Goal: Transaction & Acquisition: Purchase product/service

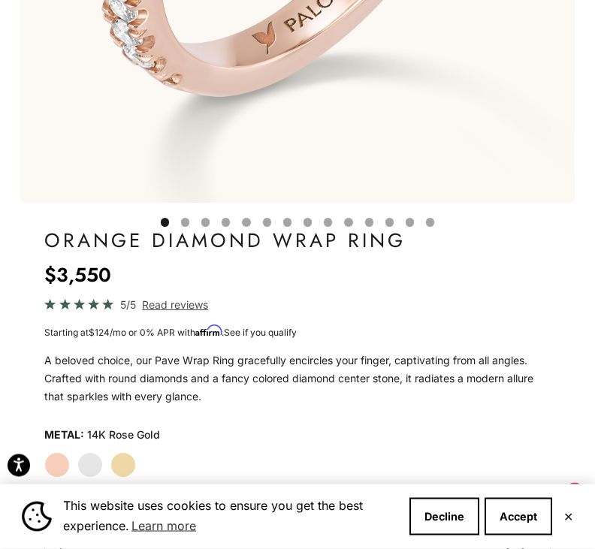
scroll to position [563, 0]
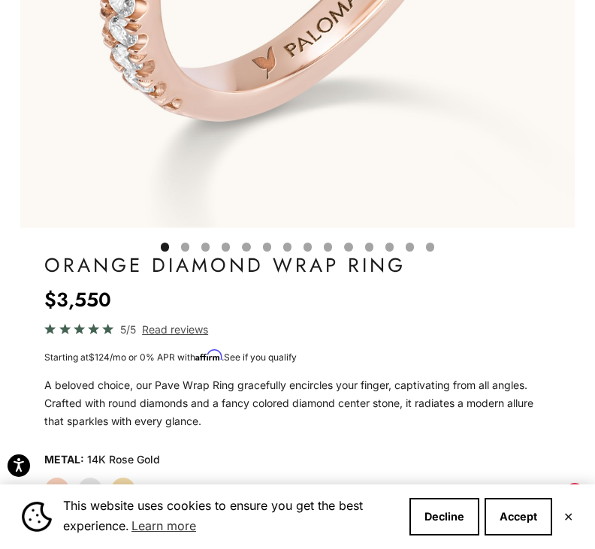
click at [98, 494] on label "White Gold" at bounding box center [90, 490] width 26 height 26
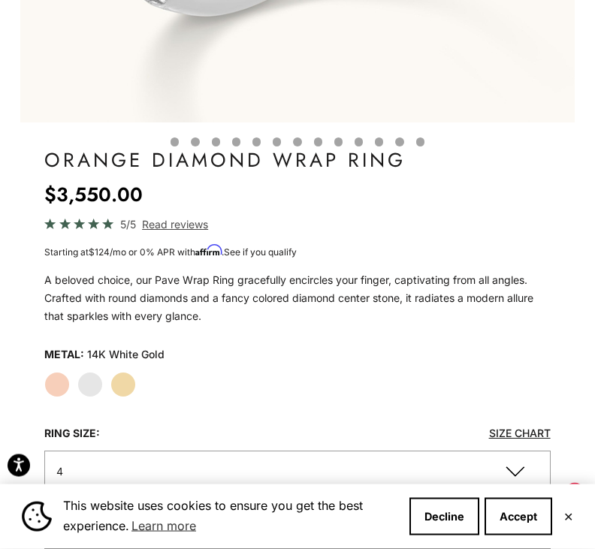
click at [125, 385] on label "Yellow Gold" at bounding box center [123, 386] width 26 height 26
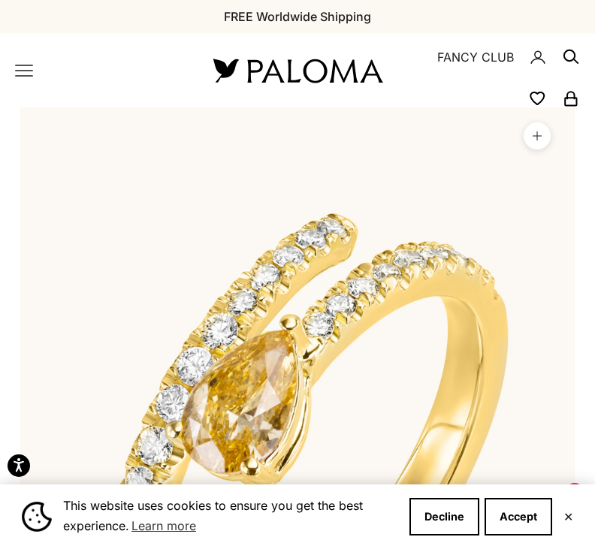
click at [24, 68] on icon "Primary navigation" at bounding box center [24, 71] width 18 height 18
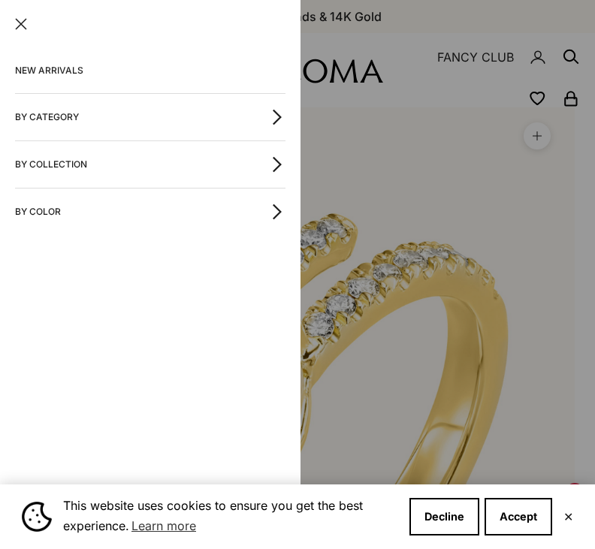
click at [56, 116] on button "By Category" at bounding box center [150, 117] width 270 height 47
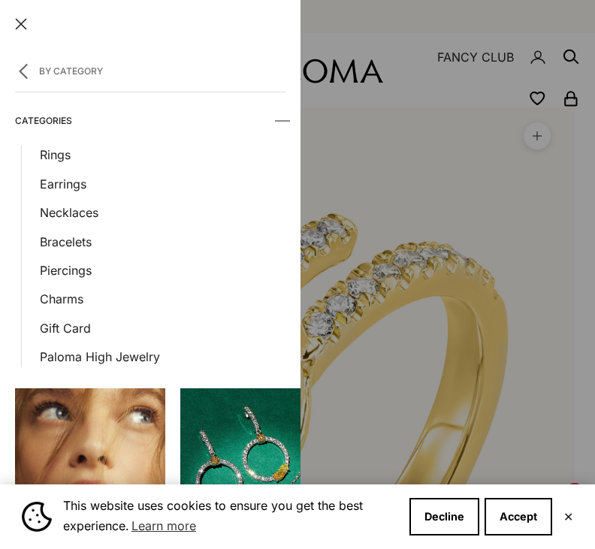
click at [74, 243] on link "Bracelets" at bounding box center [163, 242] width 246 height 20
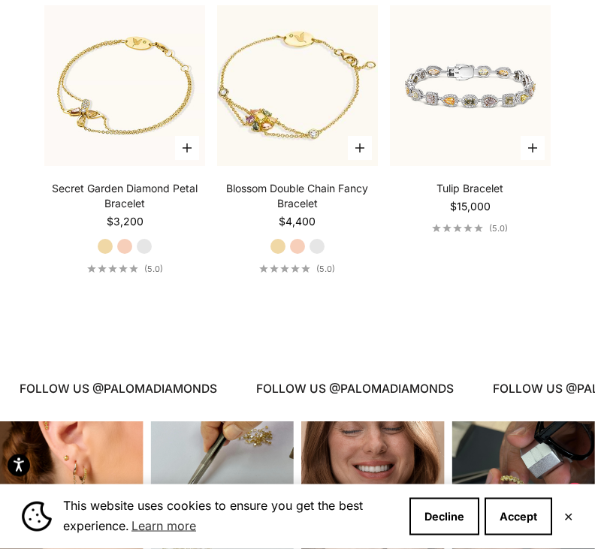
scroll to position [1363, 0]
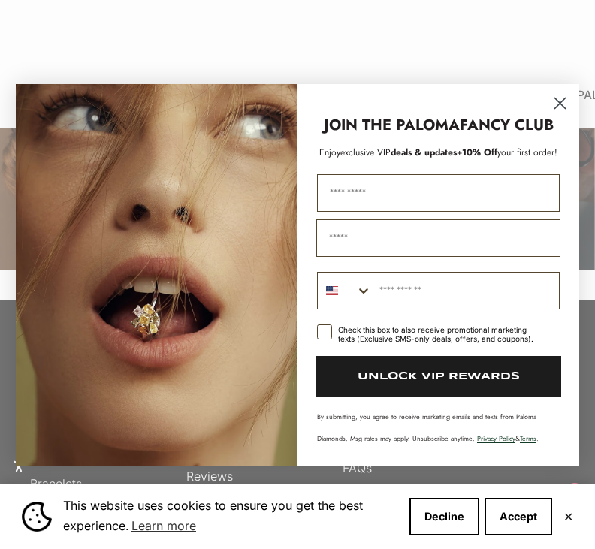
click at [566, 115] on circle "Close dialog" at bounding box center [560, 102] width 25 height 25
